Goal: Task Accomplishment & Management: Use online tool/utility

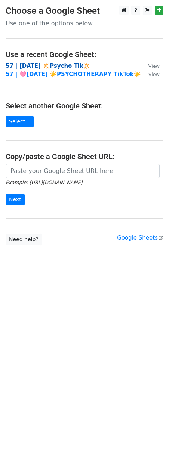
click at [51, 66] on strong "57 | [DATE] 🔆Psycho Tik🔆" at bounding box center [48, 66] width 85 height 7
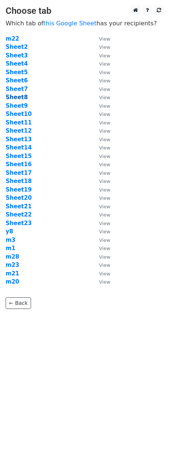
click at [22, 97] on strong "Sheet8" at bounding box center [17, 97] width 22 height 7
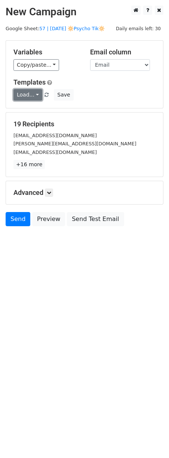
click at [27, 97] on link "Load..." at bounding box center [27, 95] width 29 height 12
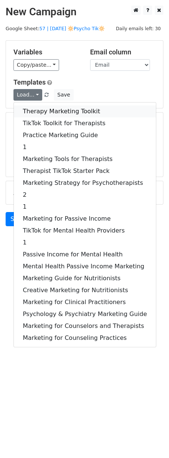
click at [47, 115] on link "Therapy Marketing Toolkit" at bounding box center [85, 112] width 142 height 12
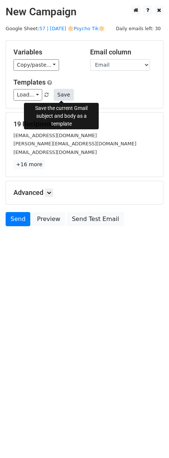
click at [64, 97] on button "Save" at bounding box center [63, 95] width 19 height 12
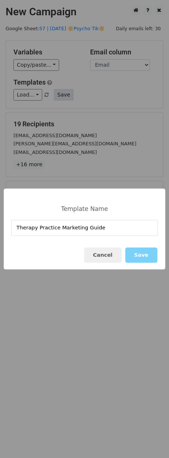
type input "Therapy Practice Marketing Guide"
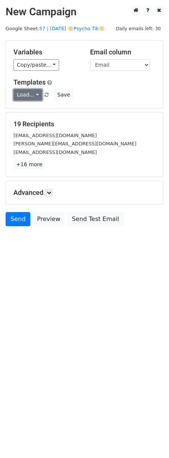
click at [29, 93] on link "Load..." at bounding box center [27, 95] width 29 height 12
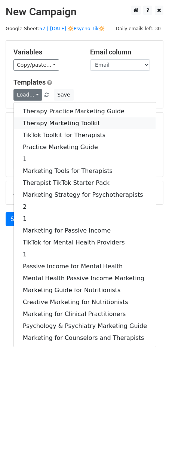
click at [31, 119] on link "Therapy Marketing Toolkit" at bounding box center [85, 123] width 142 height 12
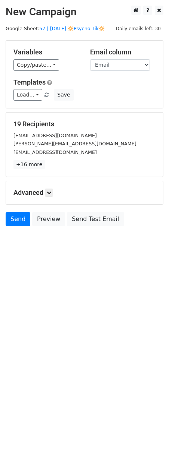
click at [45, 190] on h5 "Advanced" at bounding box center [84, 193] width 142 height 8
click at [50, 191] on icon at bounding box center [49, 193] width 4 height 4
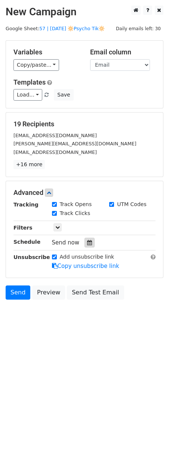
click at [88, 241] on icon at bounding box center [89, 242] width 5 height 5
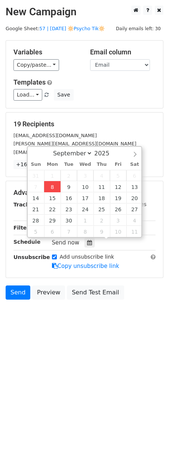
type input "2025-09-08 12:00"
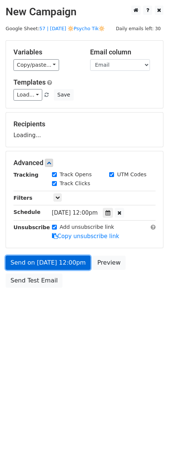
click at [54, 261] on link "Send on Sep 8 at 12:00pm" at bounding box center [48, 263] width 85 height 14
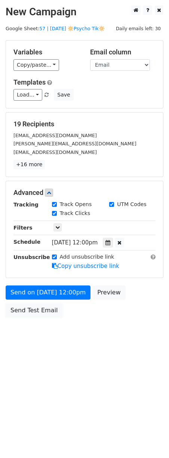
drag, startPoint x: 32, startPoint y: 306, endPoint x: 2, endPoint y: 303, distance: 30.7
click at [32, 306] on link "Send Test Email" at bounding box center [34, 310] width 57 height 14
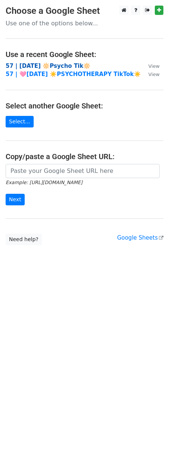
click at [47, 63] on strong "57 | [DATE] 🔆Psycho Tik🔆" at bounding box center [48, 66] width 85 height 7
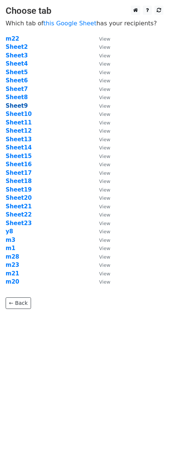
click at [22, 106] on strong "Sheet9" at bounding box center [17, 106] width 22 height 7
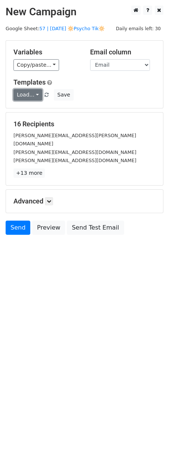
click at [30, 94] on link "Load..." at bounding box center [27, 95] width 29 height 12
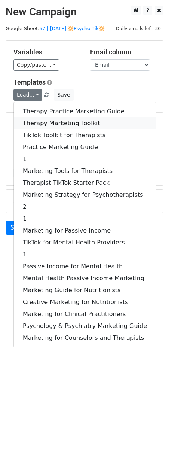
click at [50, 120] on link "Therapy Marketing Toolkit" at bounding box center [85, 123] width 142 height 12
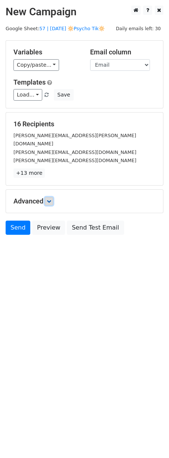
click at [53, 197] on link at bounding box center [49, 201] width 8 height 8
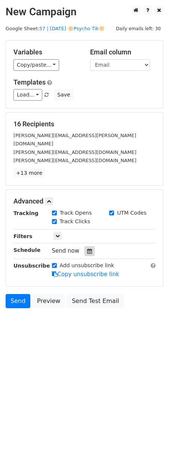
click at [87, 249] on icon at bounding box center [89, 251] width 5 height 5
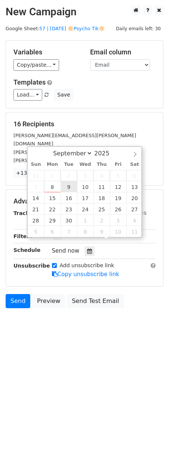
type input "2025-09-09 12:00"
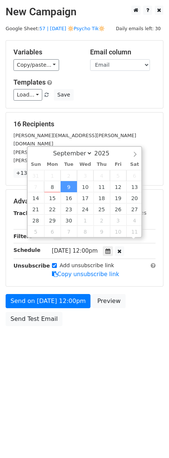
scroll to position [0, 0]
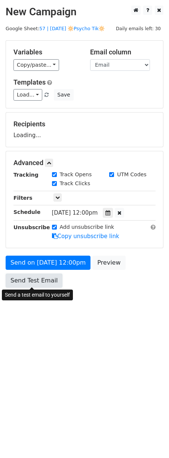
click at [38, 278] on link "Send Test Email" at bounding box center [34, 281] width 57 height 14
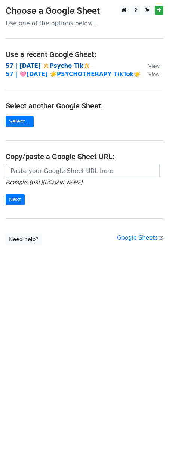
click at [53, 67] on strong "57 | SEPT 1 🔆Psycho Tik🔆" at bounding box center [48, 66] width 85 height 7
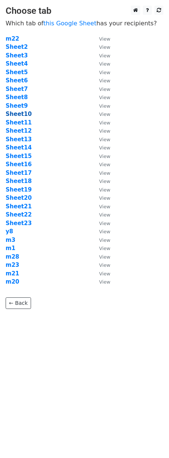
click at [23, 113] on strong "Sheet10" at bounding box center [19, 114] width 26 height 7
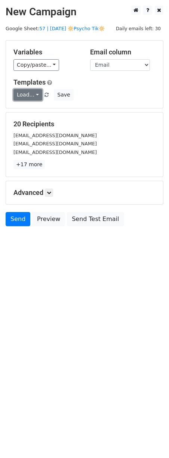
click at [27, 95] on link "Load..." at bounding box center [27, 95] width 29 height 12
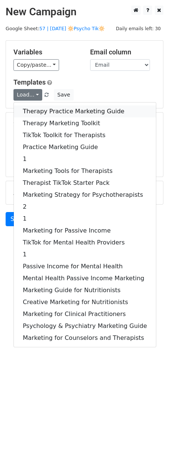
click at [52, 113] on link "Therapy Practice Marketing Guide" at bounding box center [85, 112] width 142 height 12
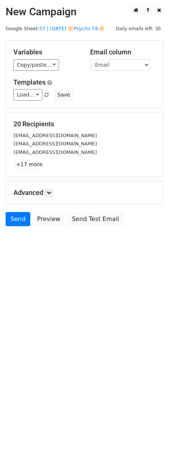
click at [54, 193] on h5 "Advanced" at bounding box center [84, 193] width 142 height 8
click at [51, 193] on icon at bounding box center [49, 193] width 4 height 4
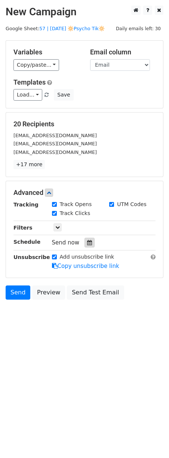
click at [84, 246] on div at bounding box center [89, 243] width 10 height 10
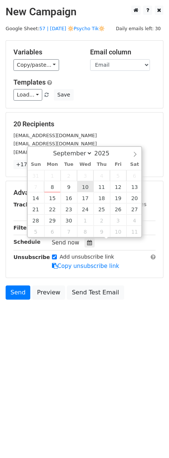
type input "2025-09-10 12:00"
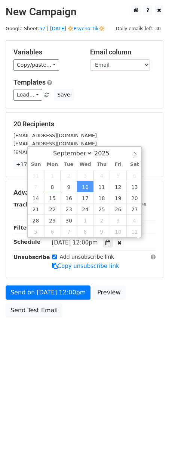
scroll to position [0, 0]
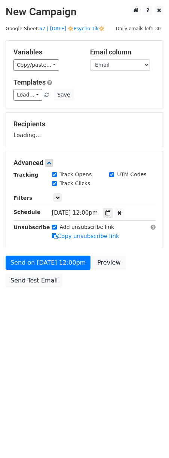
click at [51, 273] on div "Send on Sep 10 at 12:00pm Preview Send Test Email" at bounding box center [84, 274] width 169 height 36
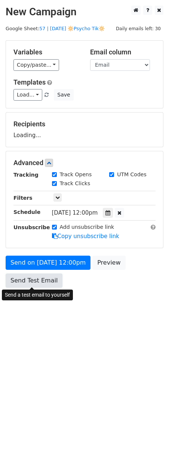
click at [39, 286] on link "Send Test Email" at bounding box center [34, 281] width 57 height 14
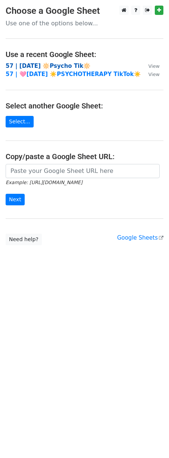
click at [66, 64] on strong "57 | [DATE] 🔆Psycho Tik🔆" at bounding box center [48, 66] width 85 height 7
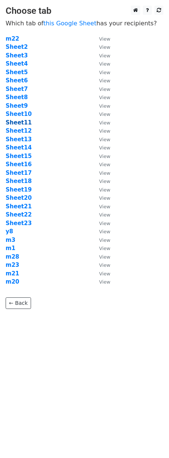
click at [22, 122] on strong "Sheet11" at bounding box center [19, 122] width 26 height 7
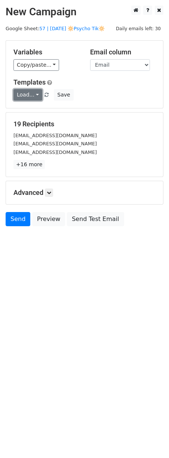
click at [32, 97] on link "Load..." at bounding box center [27, 95] width 29 height 12
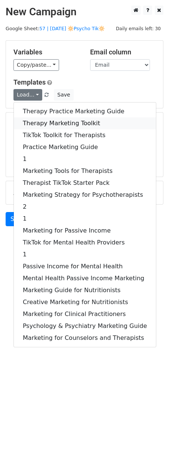
click at [37, 123] on link "Therapy Marketing Toolkit" at bounding box center [85, 123] width 142 height 12
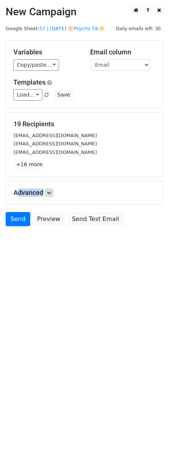
click at [50, 189] on div "Advanced Tracking Track Opens UTM Codes Track Clicks Filters Only include sprea…" at bounding box center [84, 192] width 157 height 23
click at [51, 194] on icon at bounding box center [49, 193] width 4 height 4
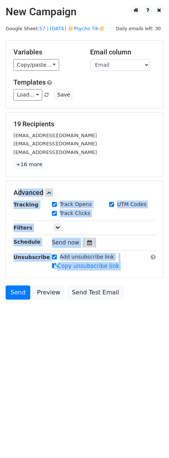
click at [87, 241] on icon at bounding box center [89, 242] width 5 height 5
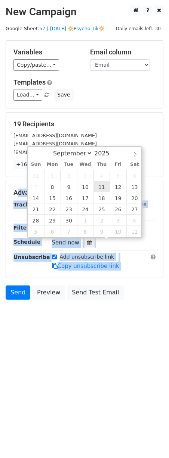
type input "2025-09-11 12:00"
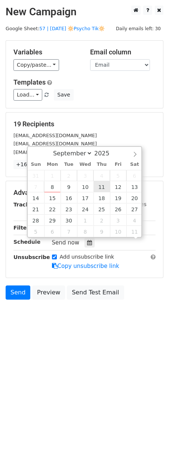
scroll to position [0, 0]
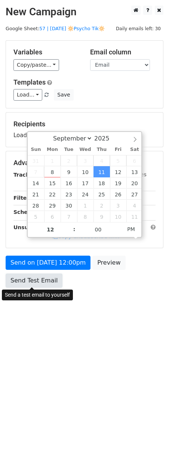
click at [58, 281] on link "Send Test Email" at bounding box center [34, 281] width 57 height 14
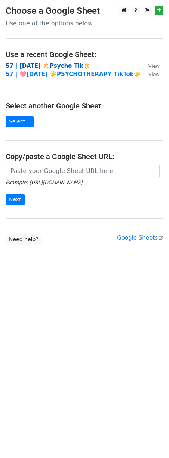
click at [58, 65] on strong "57 | [DATE] 🔆Psycho Tik🔆" at bounding box center [48, 66] width 85 height 7
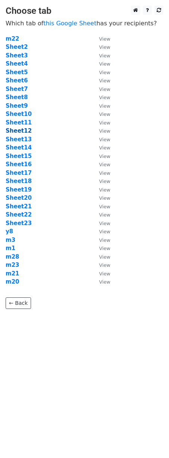
click at [24, 133] on strong "Sheet12" at bounding box center [19, 130] width 26 height 7
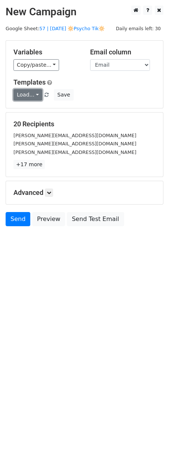
click at [34, 94] on link "Load..." at bounding box center [27, 95] width 29 height 12
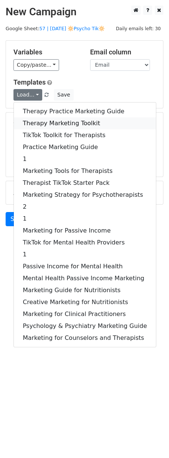
click at [38, 123] on link "Therapy Marketing Toolkit" at bounding box center [85, 123] width 142 height 12
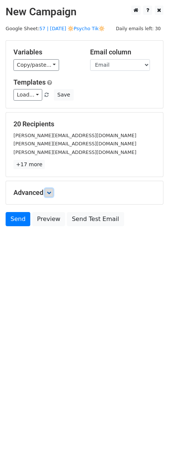
click at [50, 192] on icon at bounding box center [49, 193] width 4 height 4
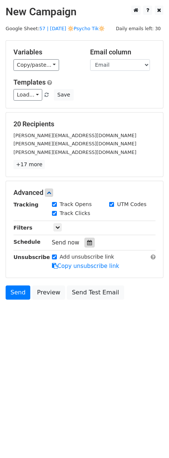
click at [87, 241] on icon at bounding box center [89, 242] width 5 height 5
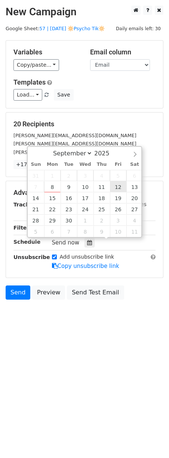
type input "2025-09-12 12:00"
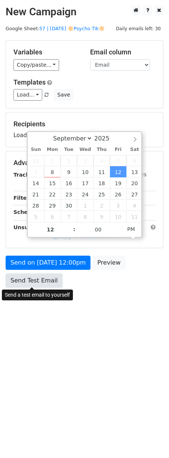
click at [47, 276] on link "Send Test Email" at bounding box center [34, 281] width 57 height 14
